Goal: Communication & Community: Answer question/provide support

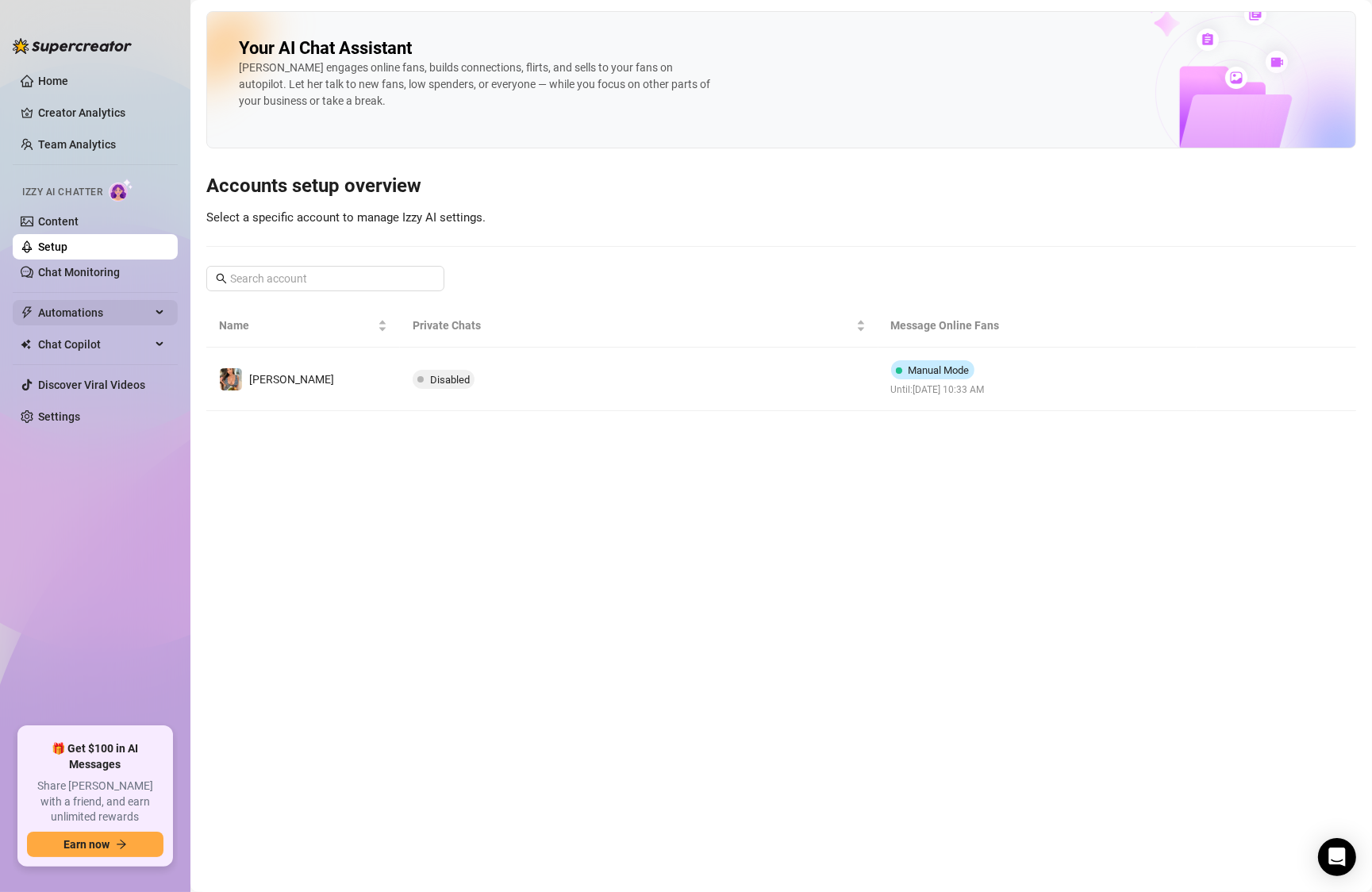
click at [83, 319] on span "Automations" at bounding box center [94, 313] width 113 height 25
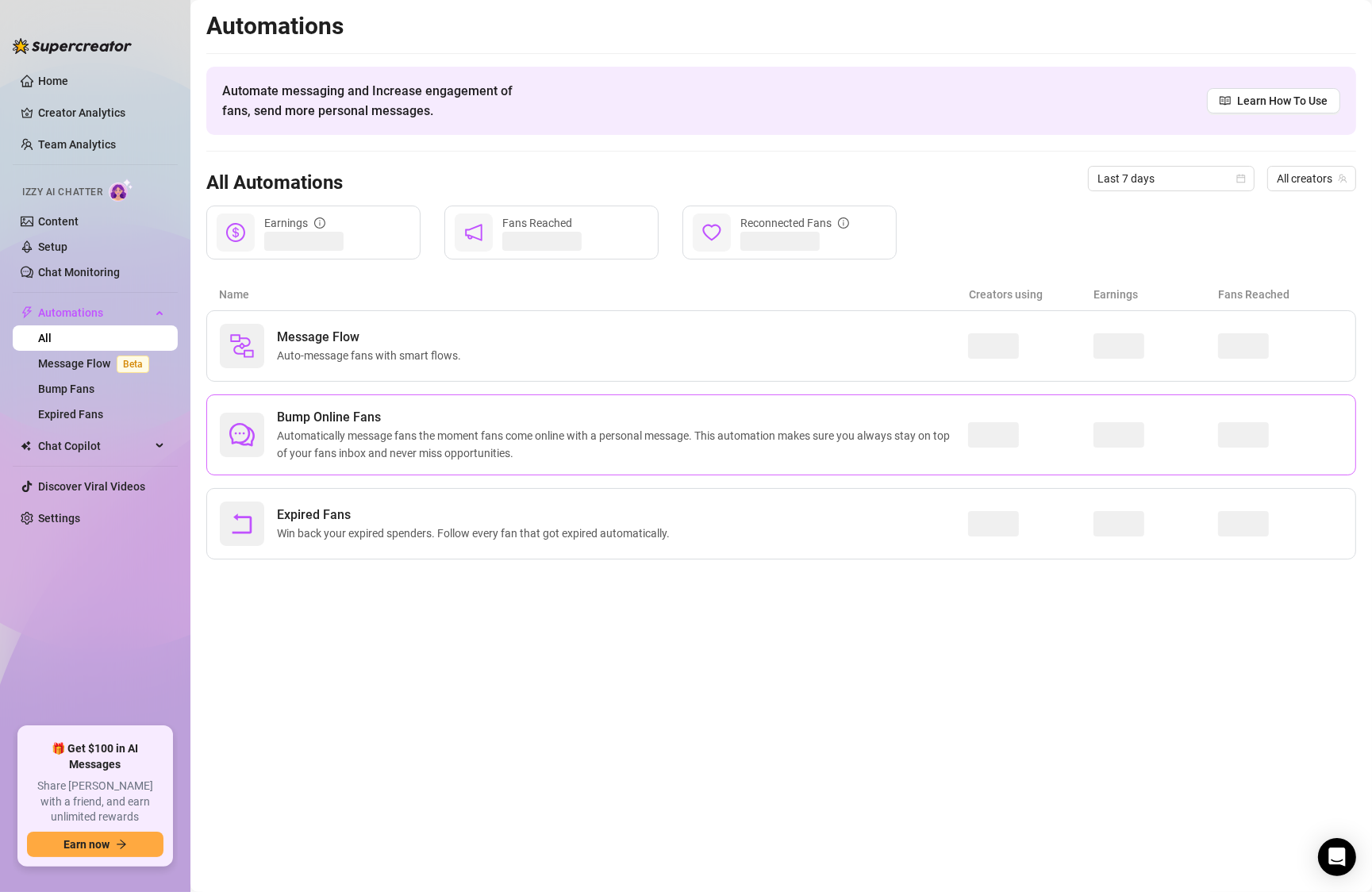
click at [342, 427] on span "Automatically message fans the moment fans come online with a personal message.…" at bounding box center [623, 444] width 691 height 35
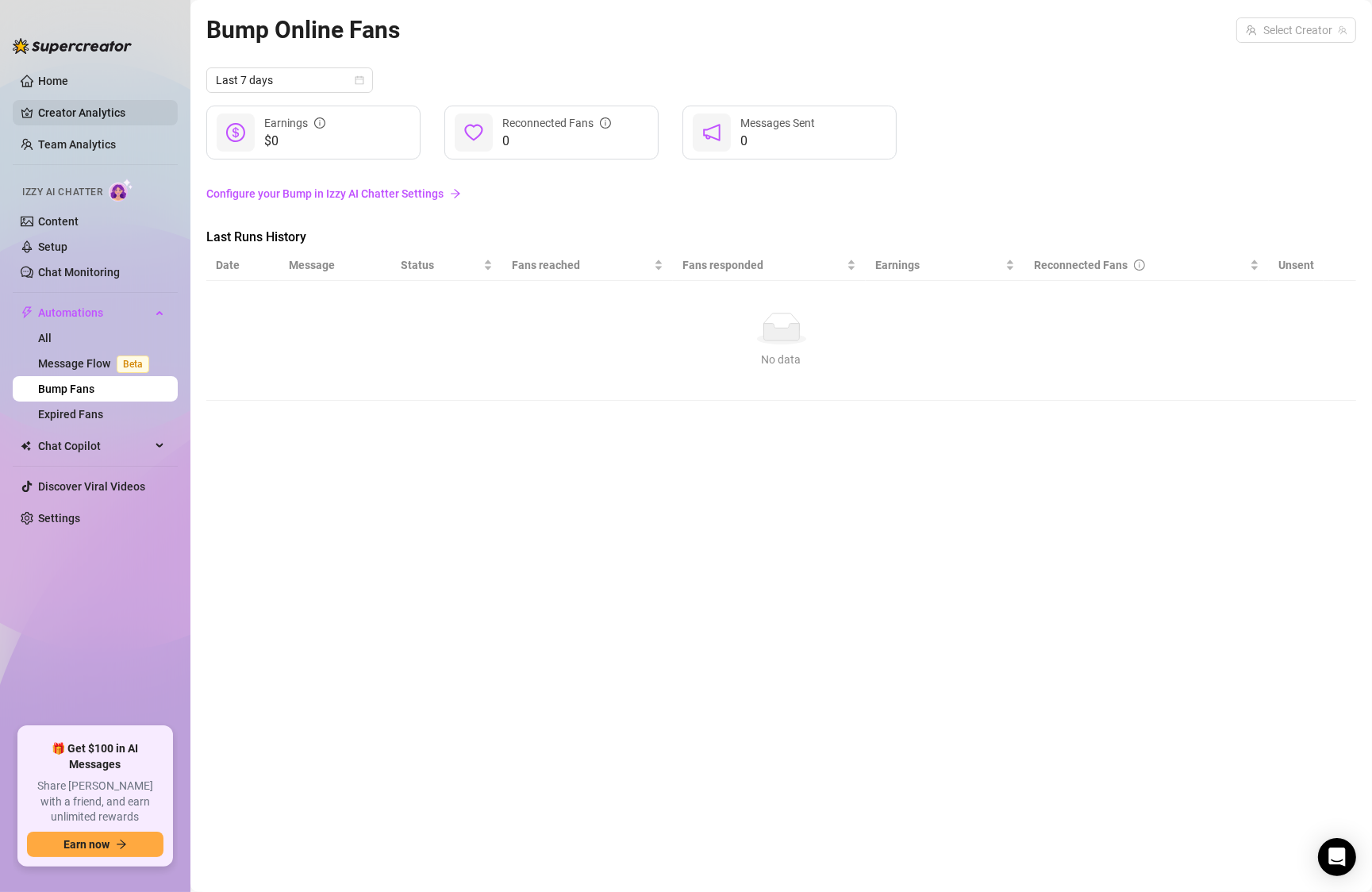
click at [77, 115] on link "Creator Analytics" at bounding box center [101, 113] width 127 height 25
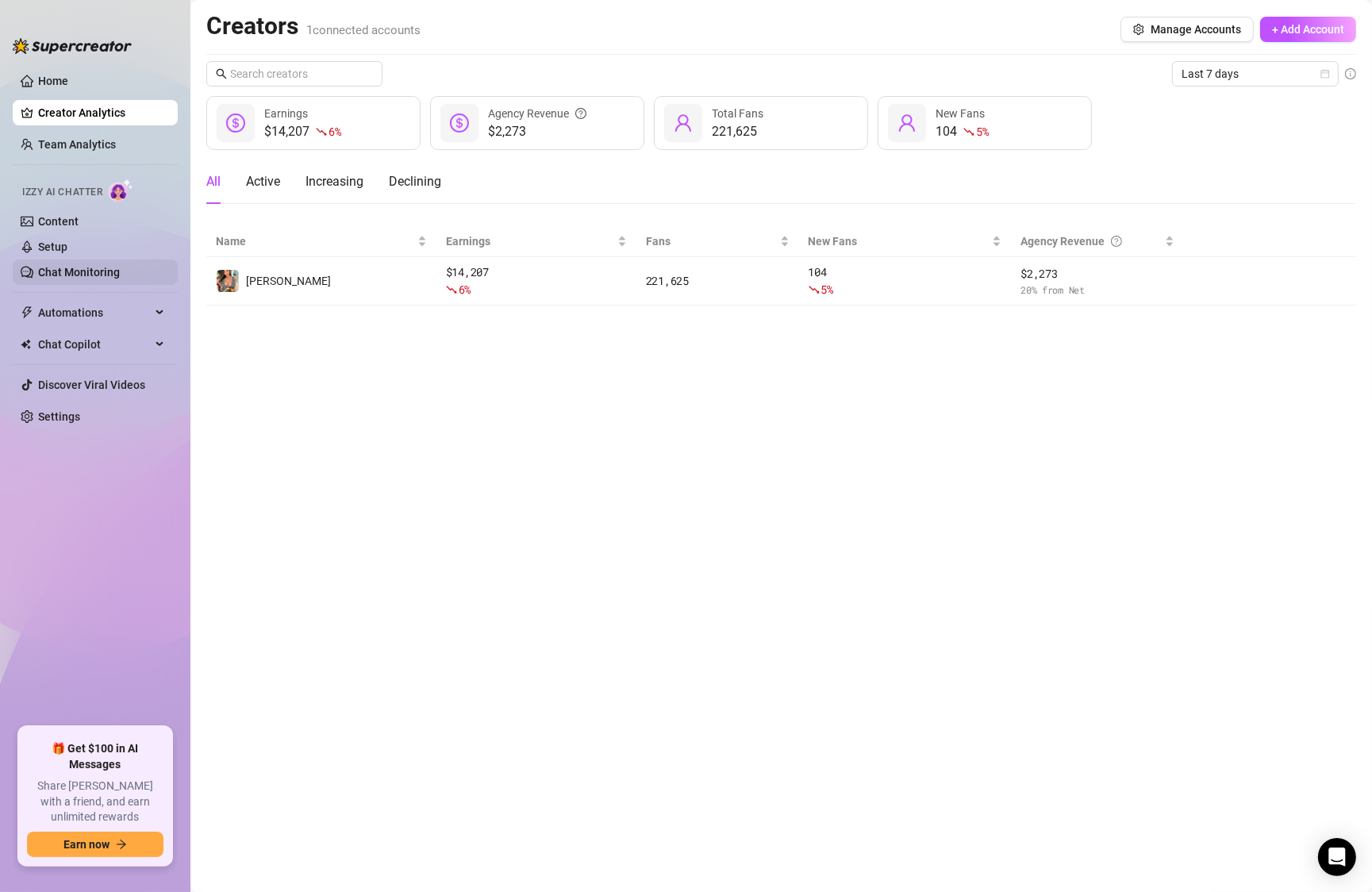
click at [54, 265] on link "Chat Monitoring" at bounding box center [78, 271] width 82 height 13
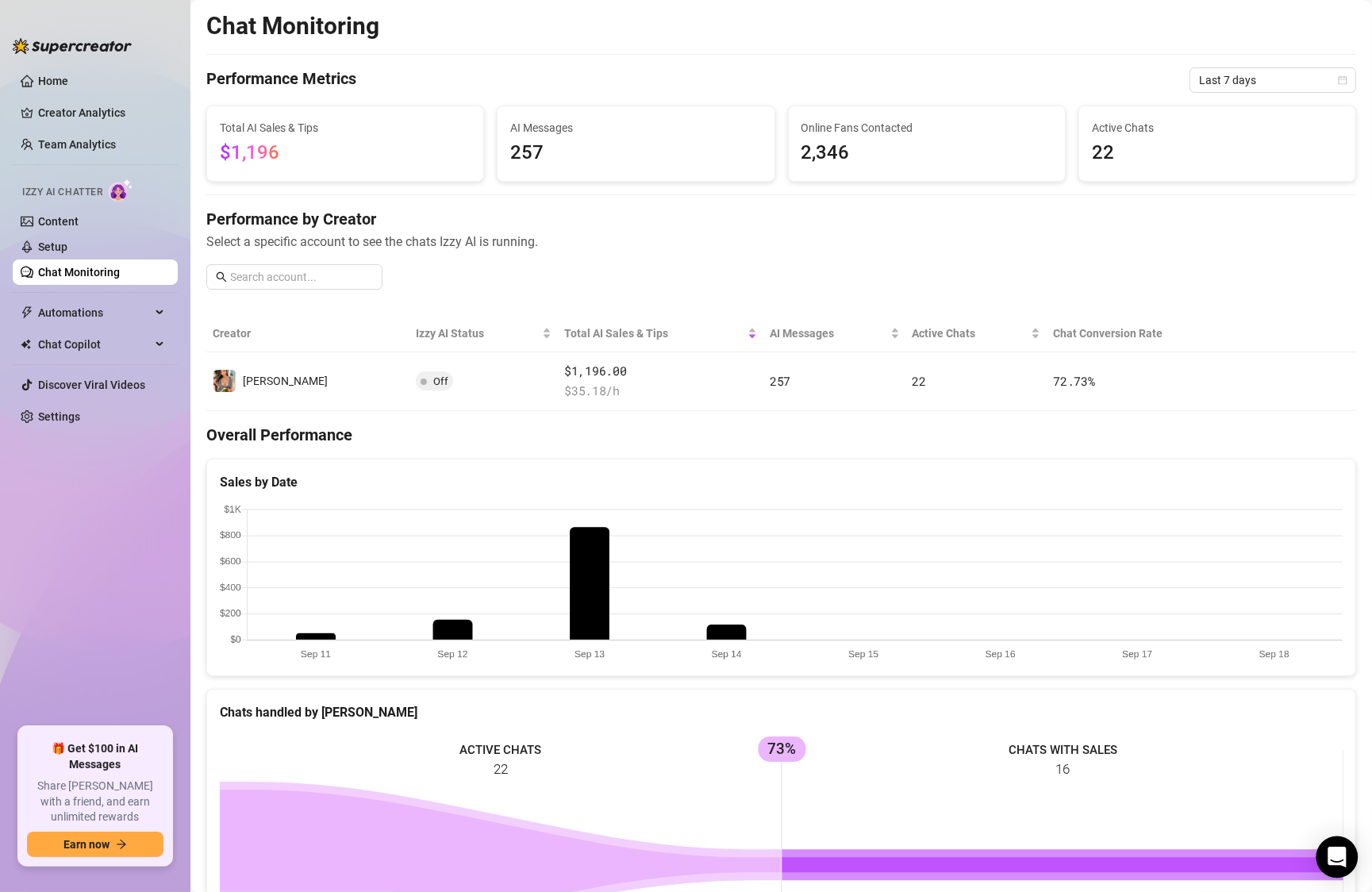
click at [1343, 858] on icon "Open Intercom Messenger" at bounding box center [1336, 856] width 18 height 20
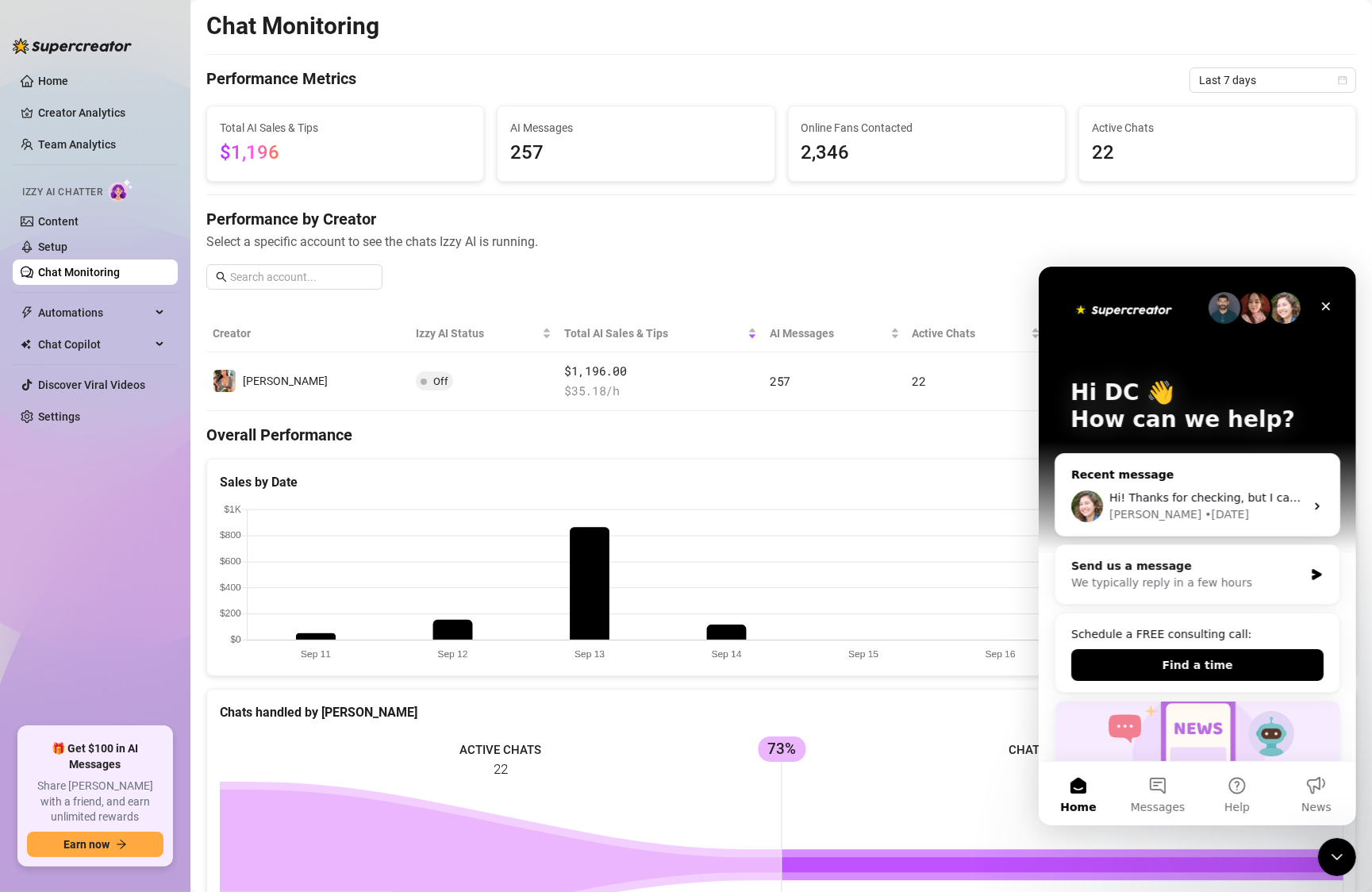
click at [1216, 523] on div "Hi! Thanks for checking, but I can 100% confirm that this was not like this bef…" at bounding box center [1197, 505] width 284 height 59
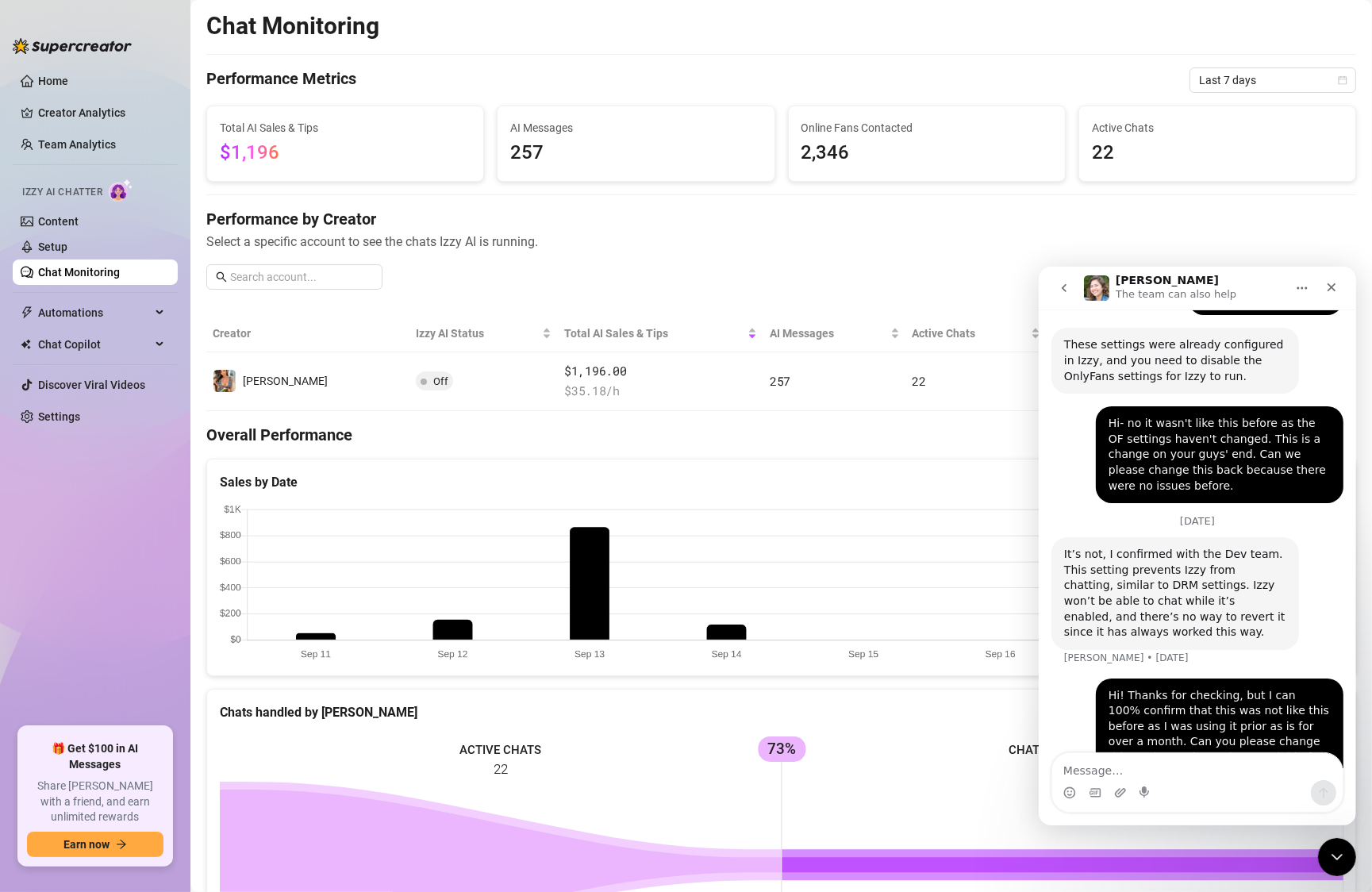
scroll to position [1033, 0]
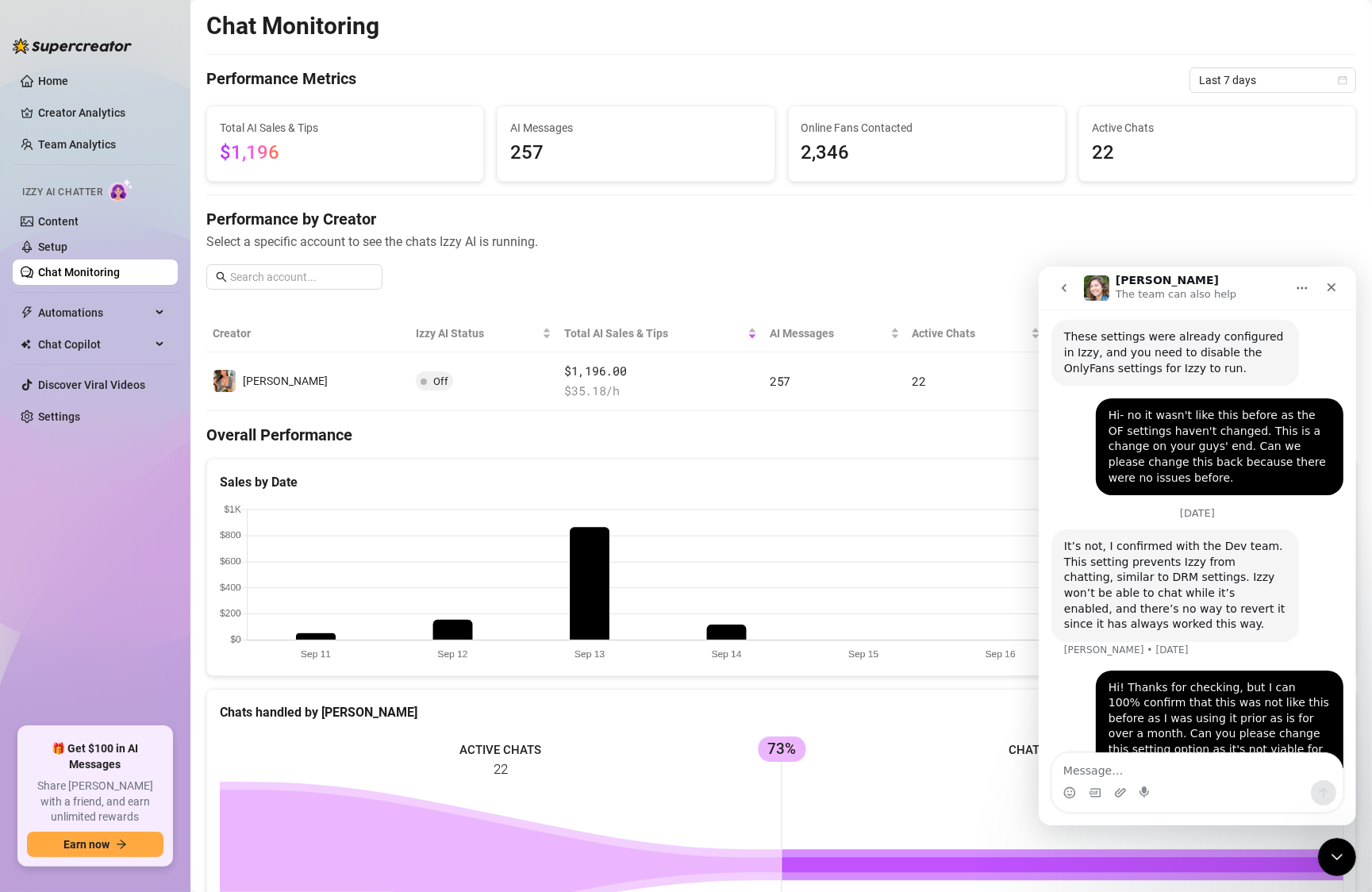
click at [1155, 772] on textarea "Message…" at bounding box center [1196, 766] width 291 height 27
type textarea "Hi! Checking in on this!"
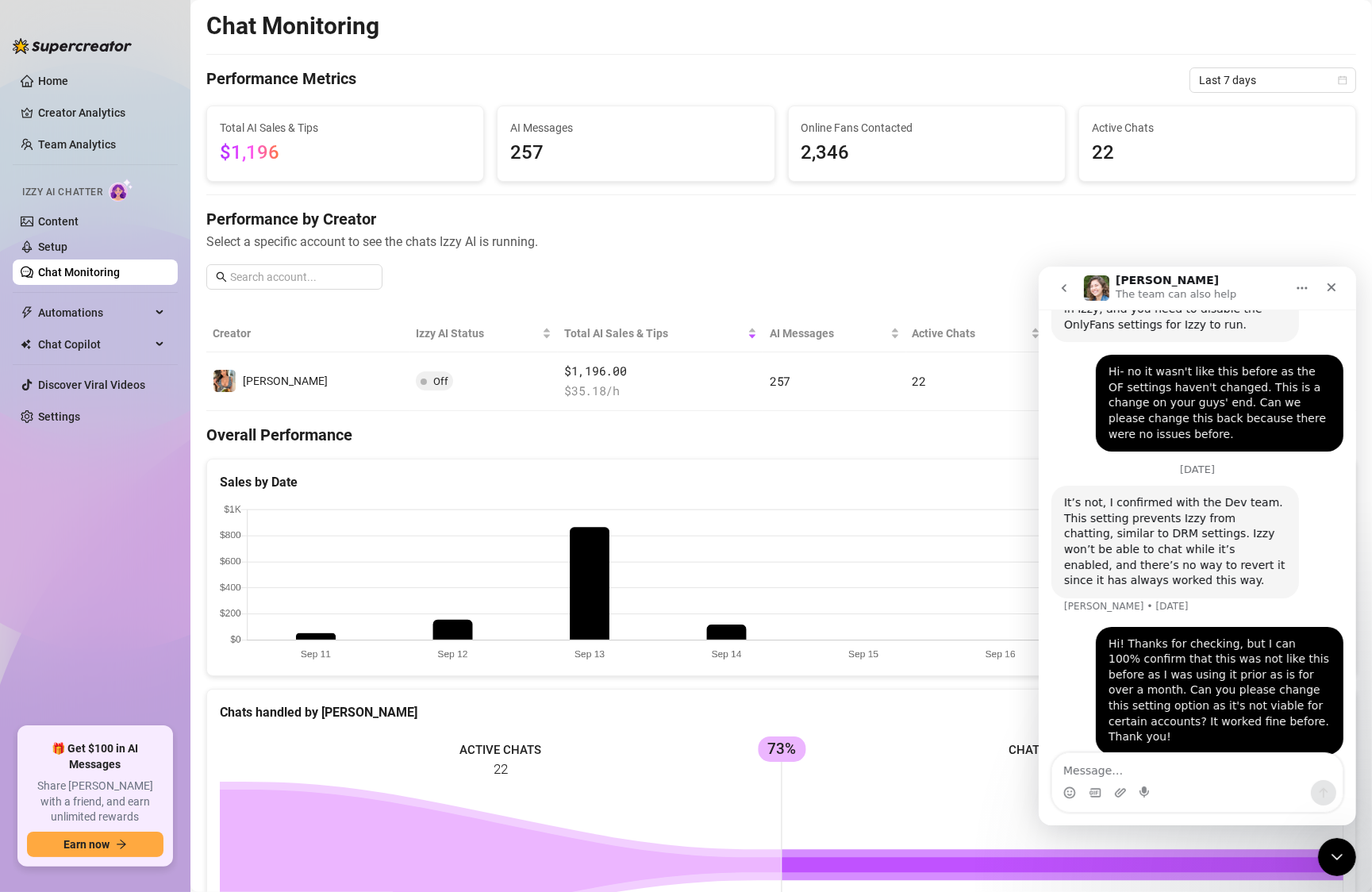
scroll to position [1101, 0]
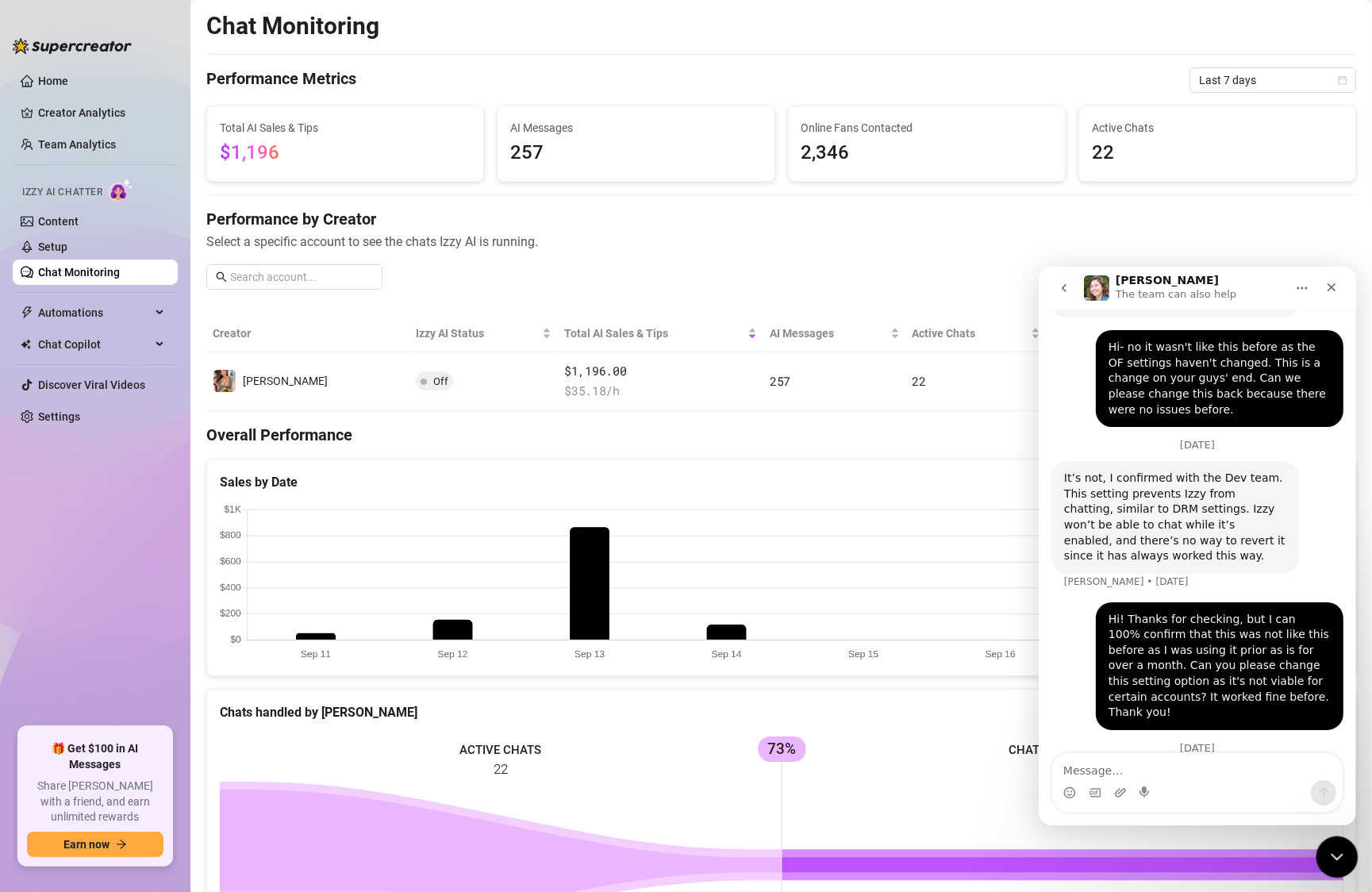
click at [1332, 853] on icon "Close Intercom Messenger" at bounding box center [1335, 855] width 19 height 19
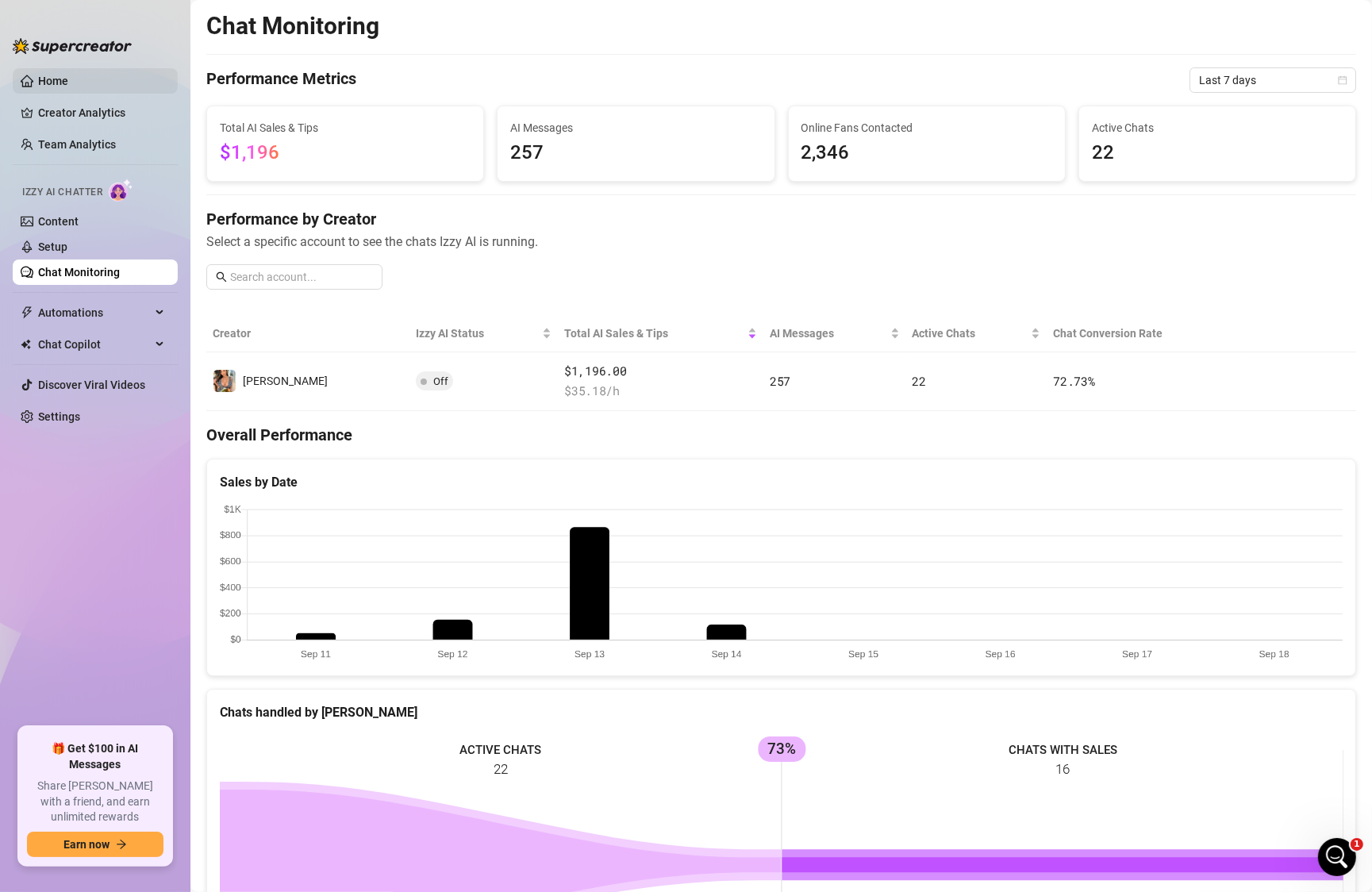
click at [61, 80] on link "Home" at bounding box center [52, 80] width 30 height 13
